Goal: Information Seeking & Learning: Learn about a topic

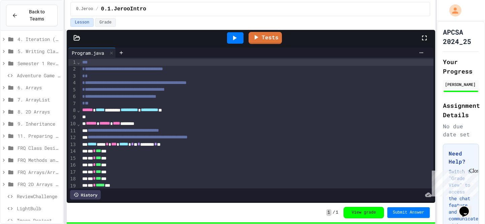
scroll to position [36, 0]
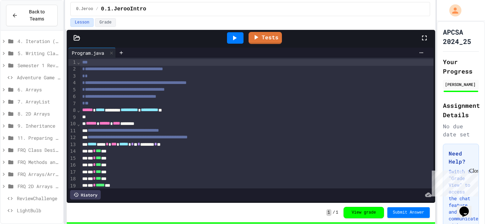
click at [4, 187] on icon at bounding box center [4, 186] width 2 height 3
click at [8, 173] on icon at bounding box center [11, 175] width 8 height 6
click at [5, 163] on icon at bounding box center [4, 163] width 6 height 6
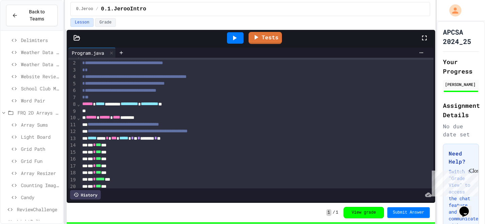
scroll to position [290, 0]
click at [42, 212] on span "Image Project" at bounding box center [38, 211] width 43 height 7
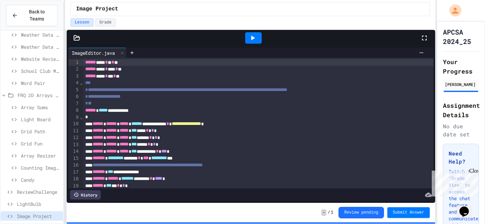
scroll to position [4, 0]
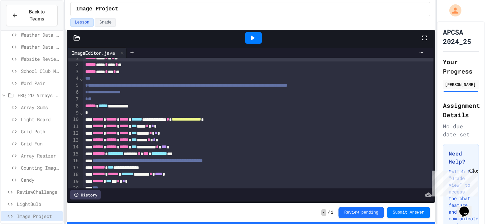
click at [254, 34] on div at bounding box center [253, 37] width 16 height 11
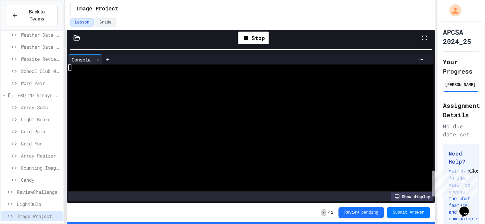
click at [309, 0] on html "**********" at bounding box center [242, 112] width 485 height 224
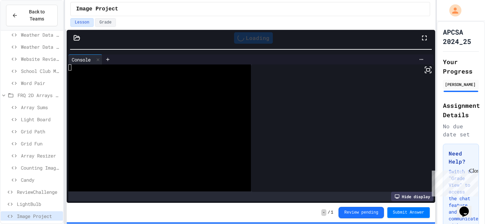
click at [472, 171] on div "Close" at bounding box center [473, 172] width 8 height 8
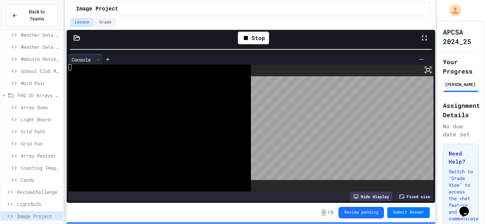
scroll to position [18, 0]
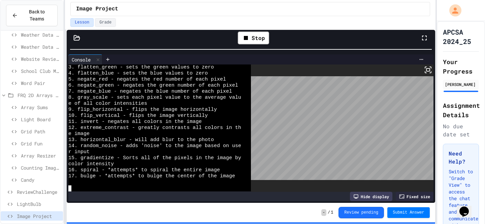
click at [110, 184] on div at bounding box center [156, 183] width 176 height 6
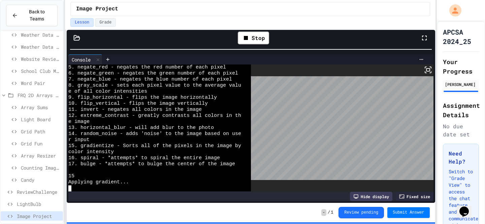
scroll to position [1115, 0]
